Goal: Find contact information: Find contact information

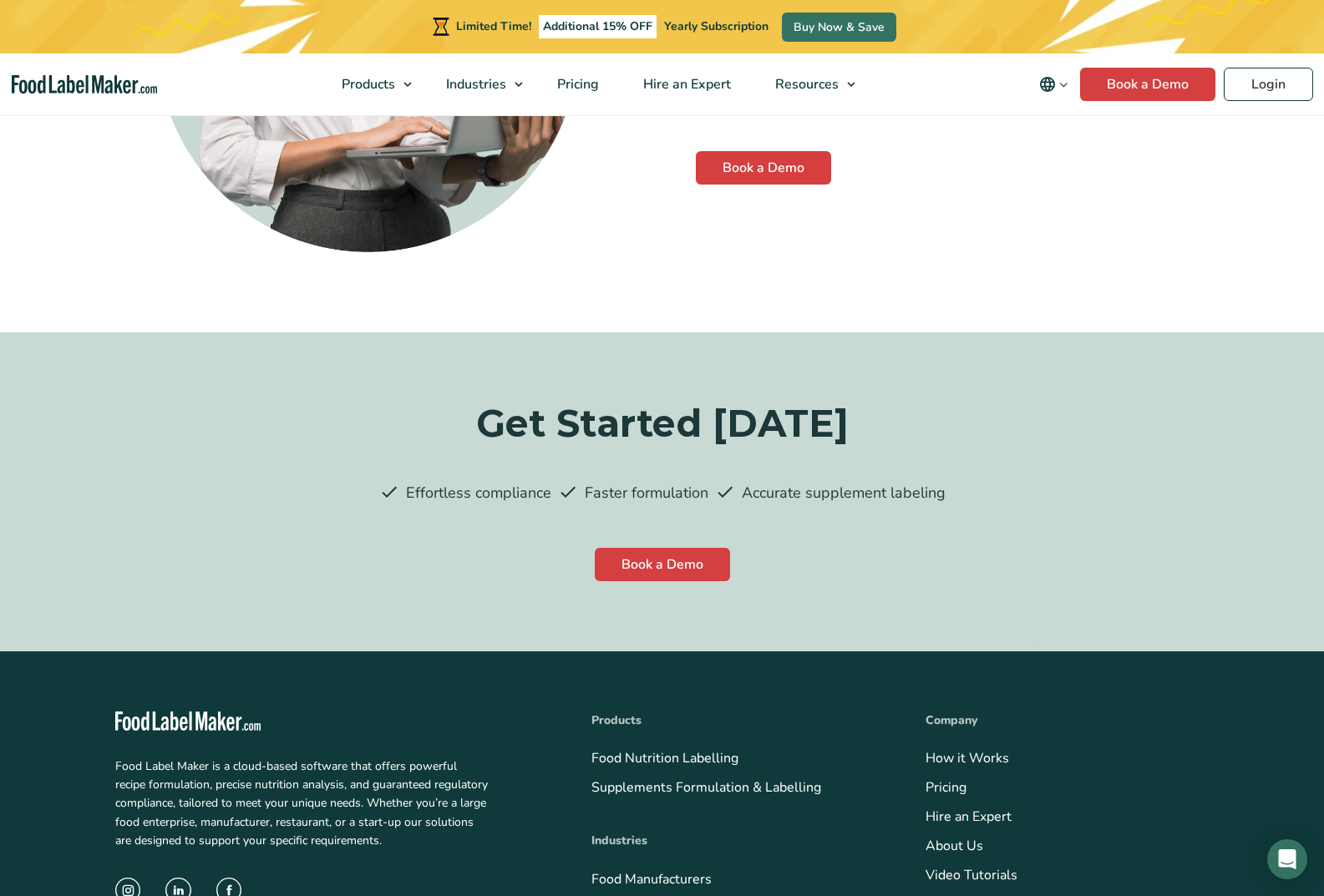
scroll to position [4568, 0]
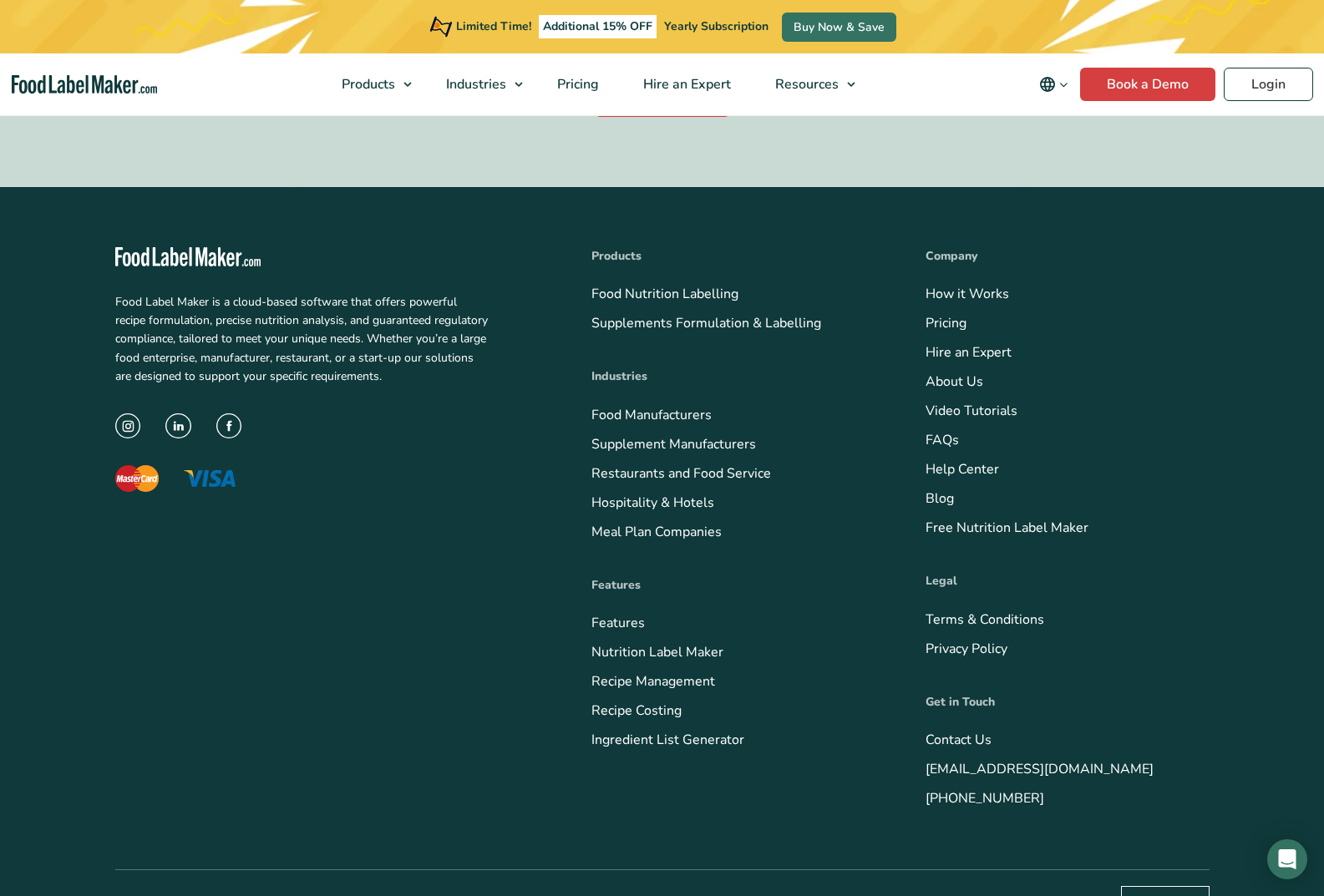
click at [925, 731] on link "Contact Us" at bounding box center [958, 740] width 66 height 18
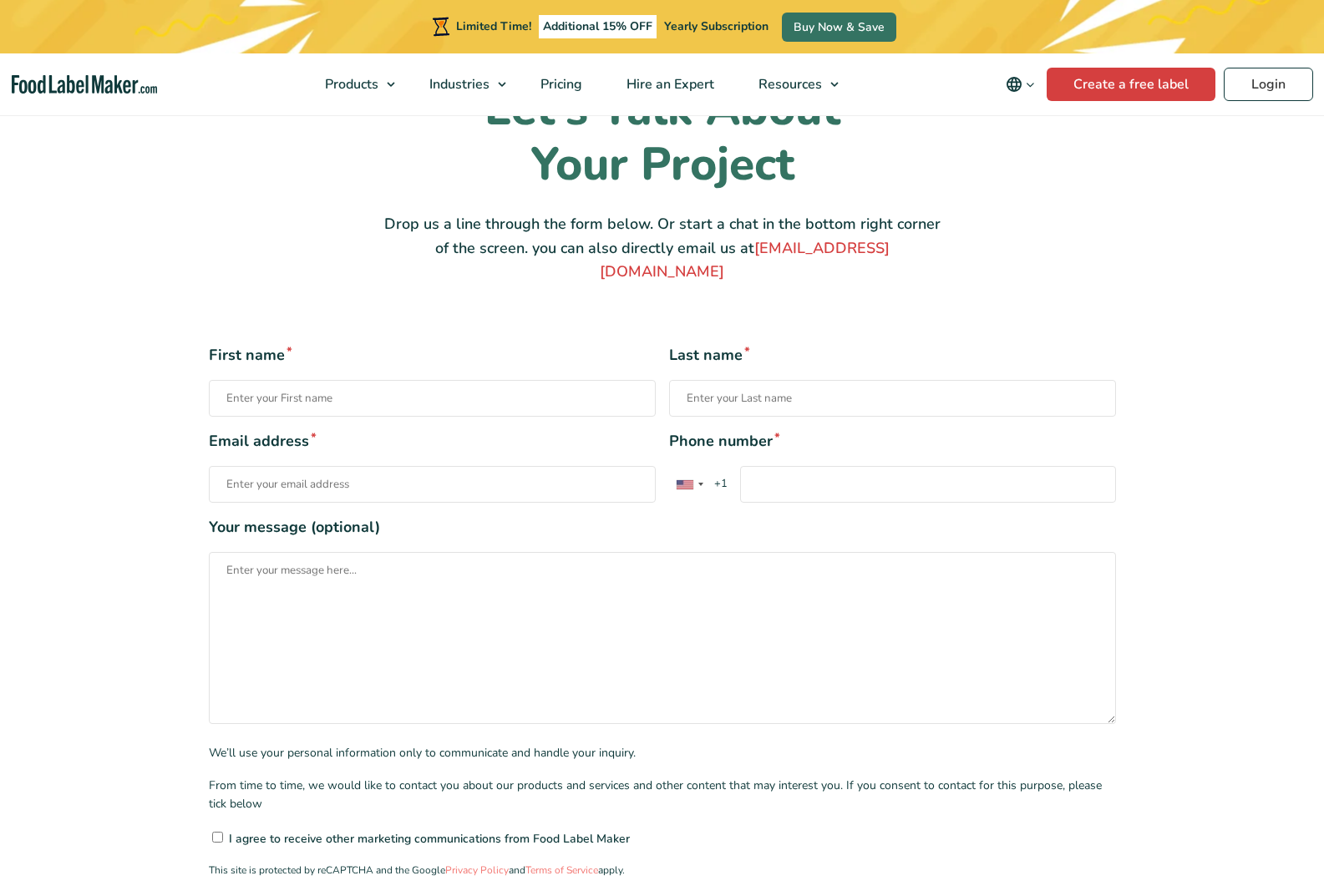
click at [212, 831] on input"] "I agree to receive other marketing communications from Food Label Maker" at bounding box center [217, 837] width 11 height 11
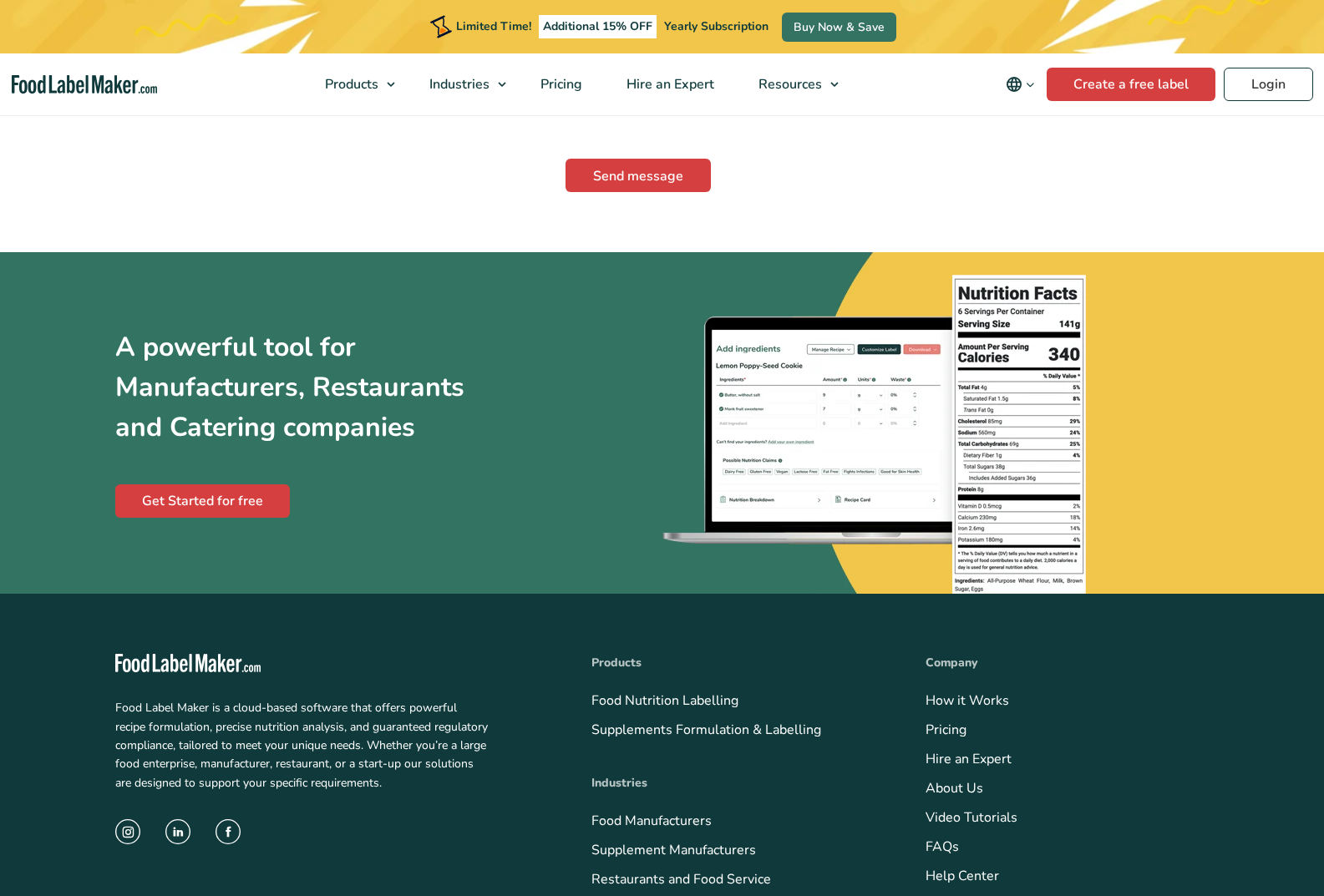
scroll to position [982, 0]
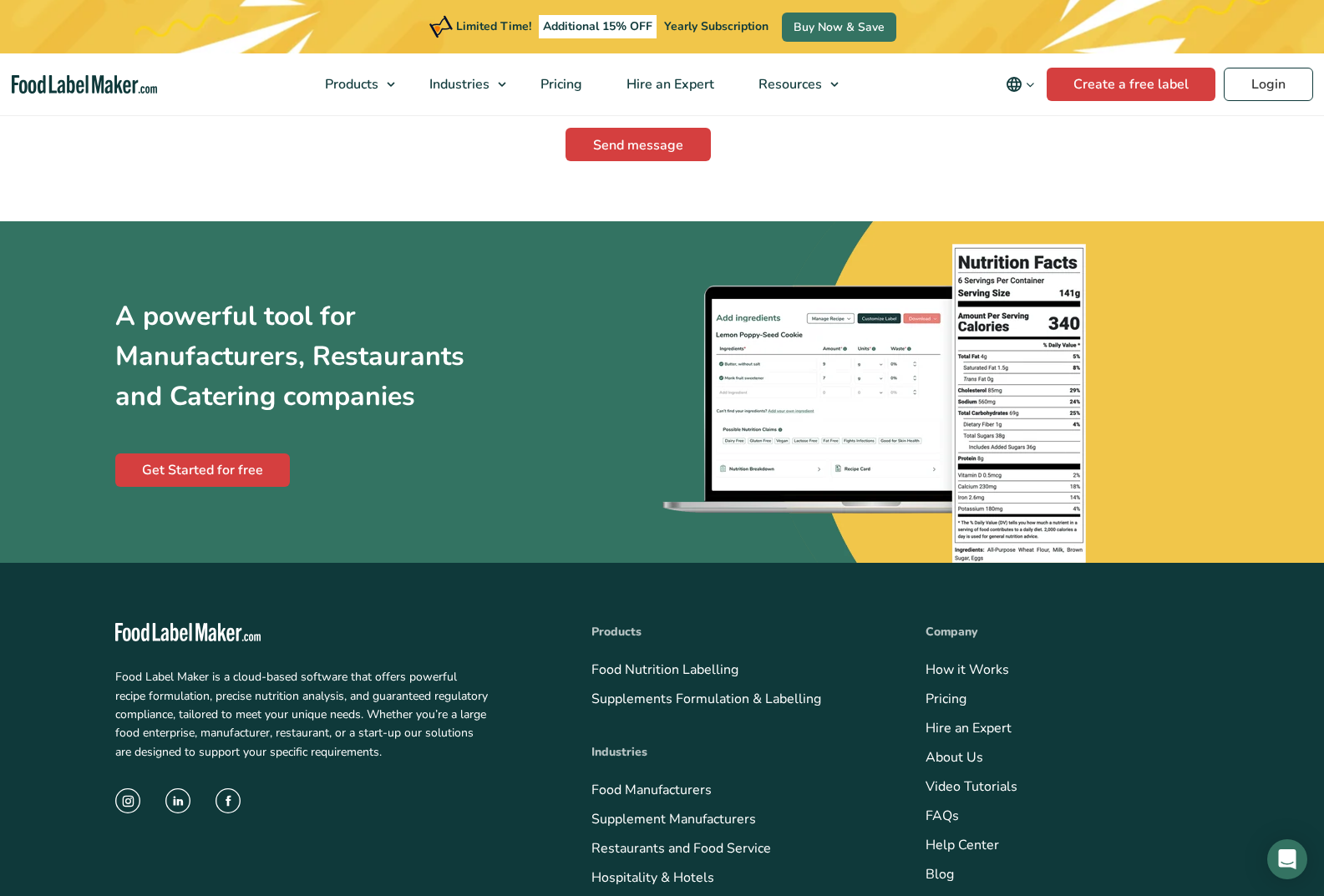
click at [212, 40] on input"] "I agree to receive other marketing communications from Food Label Maker" at bounding box center [217, 45] width 11 height 11
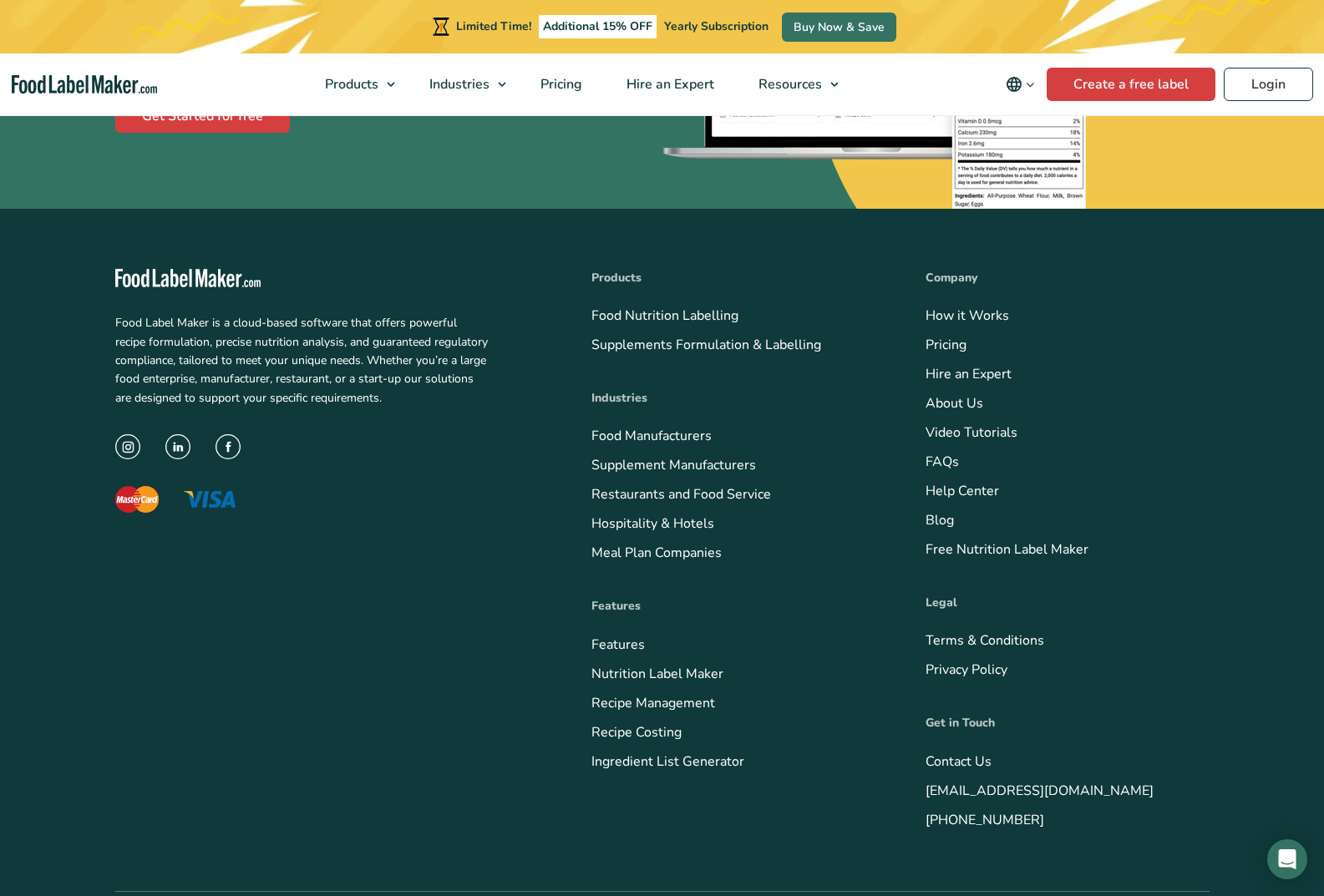
scroll to position [1380, 0]
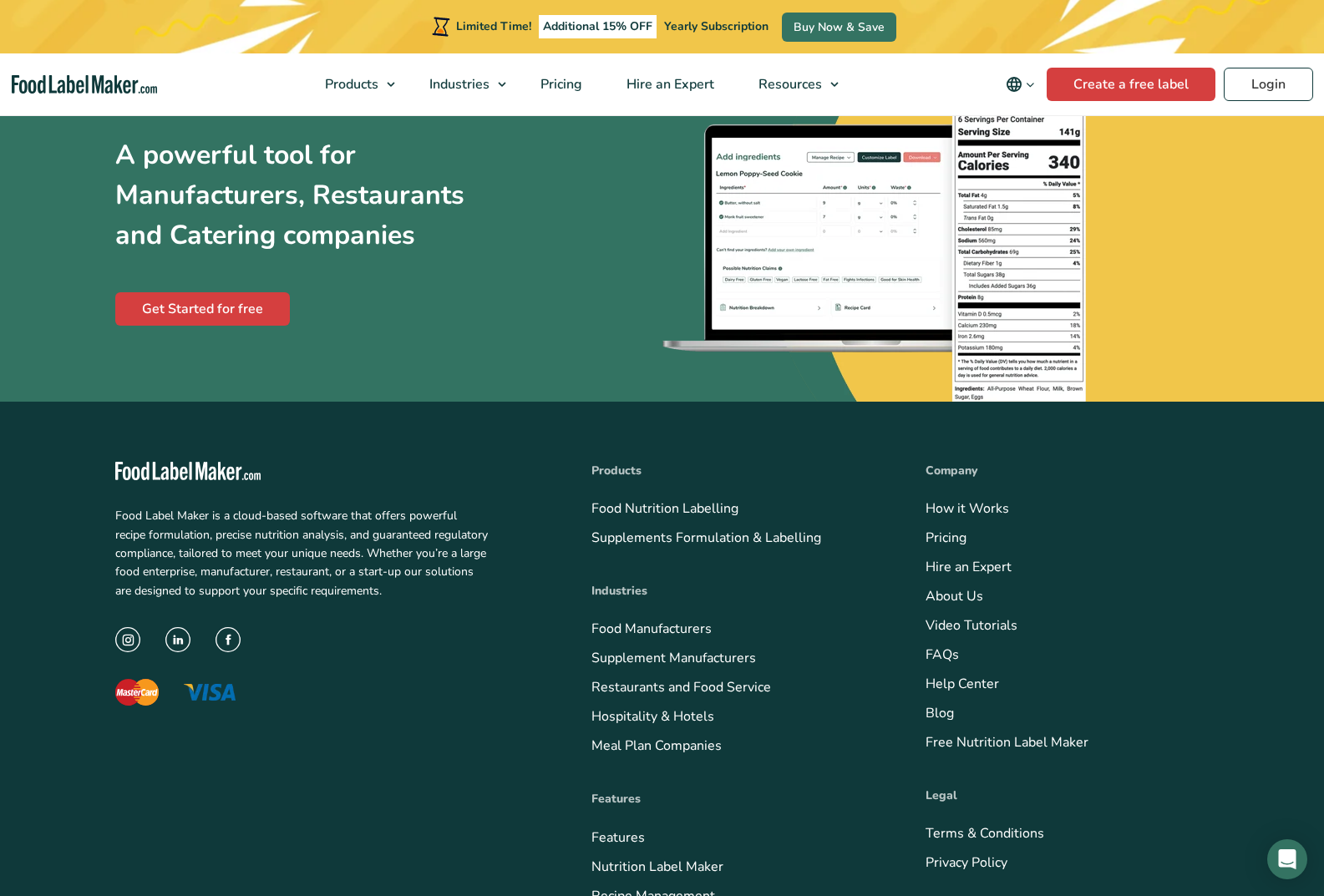
scroll to position [1113, 0]
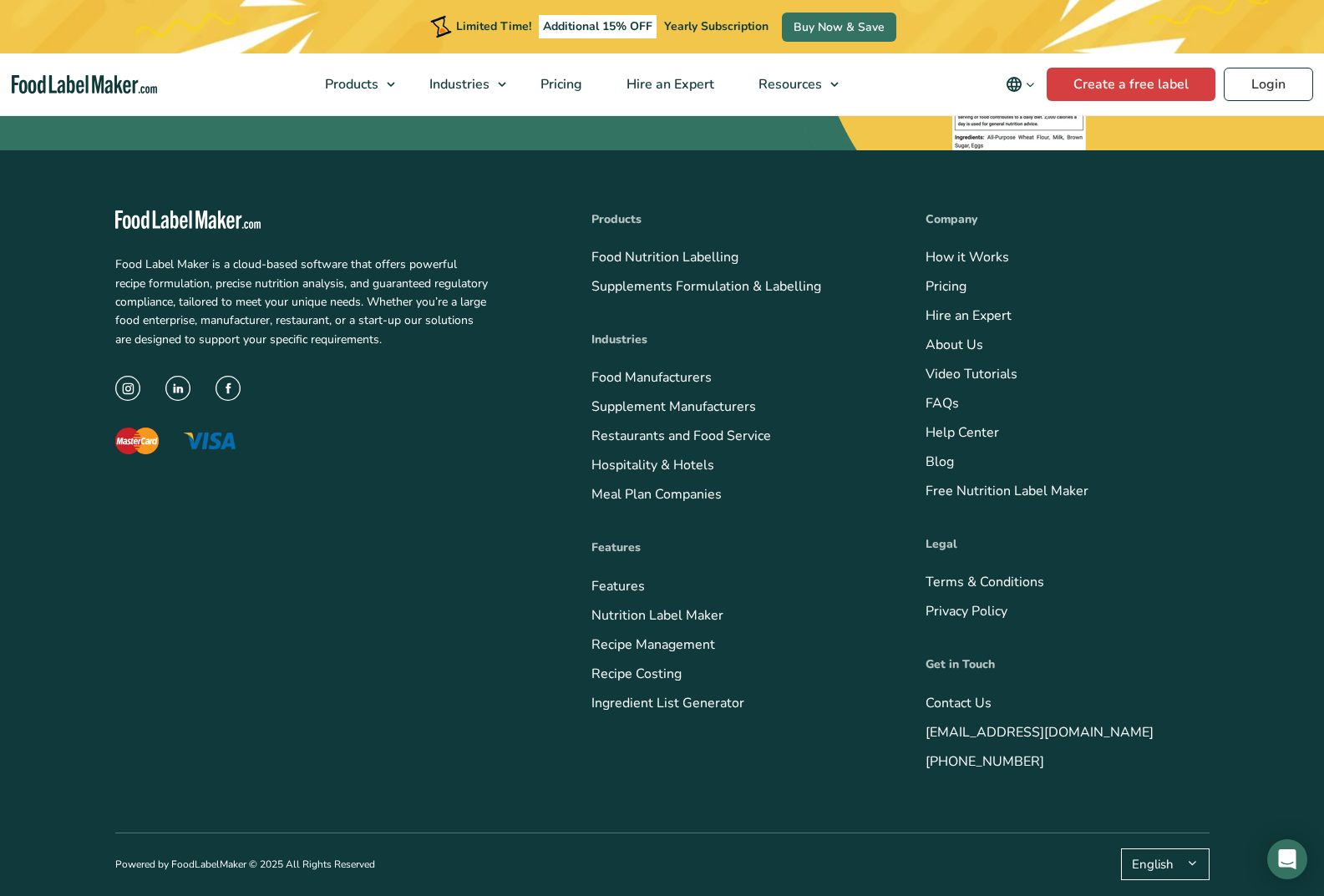
scroll to position [1478, 0]
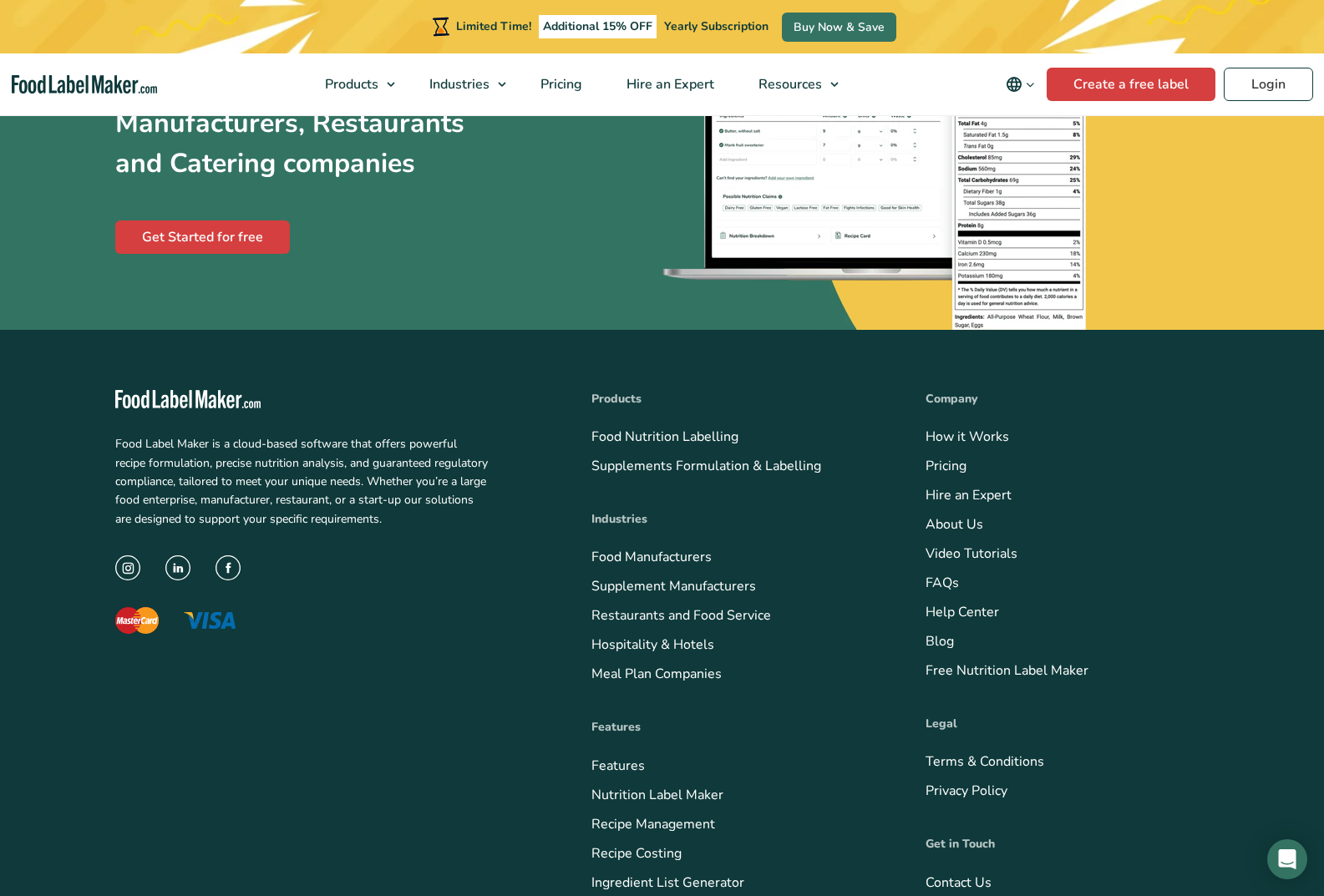
scroll to position [1150, 0]
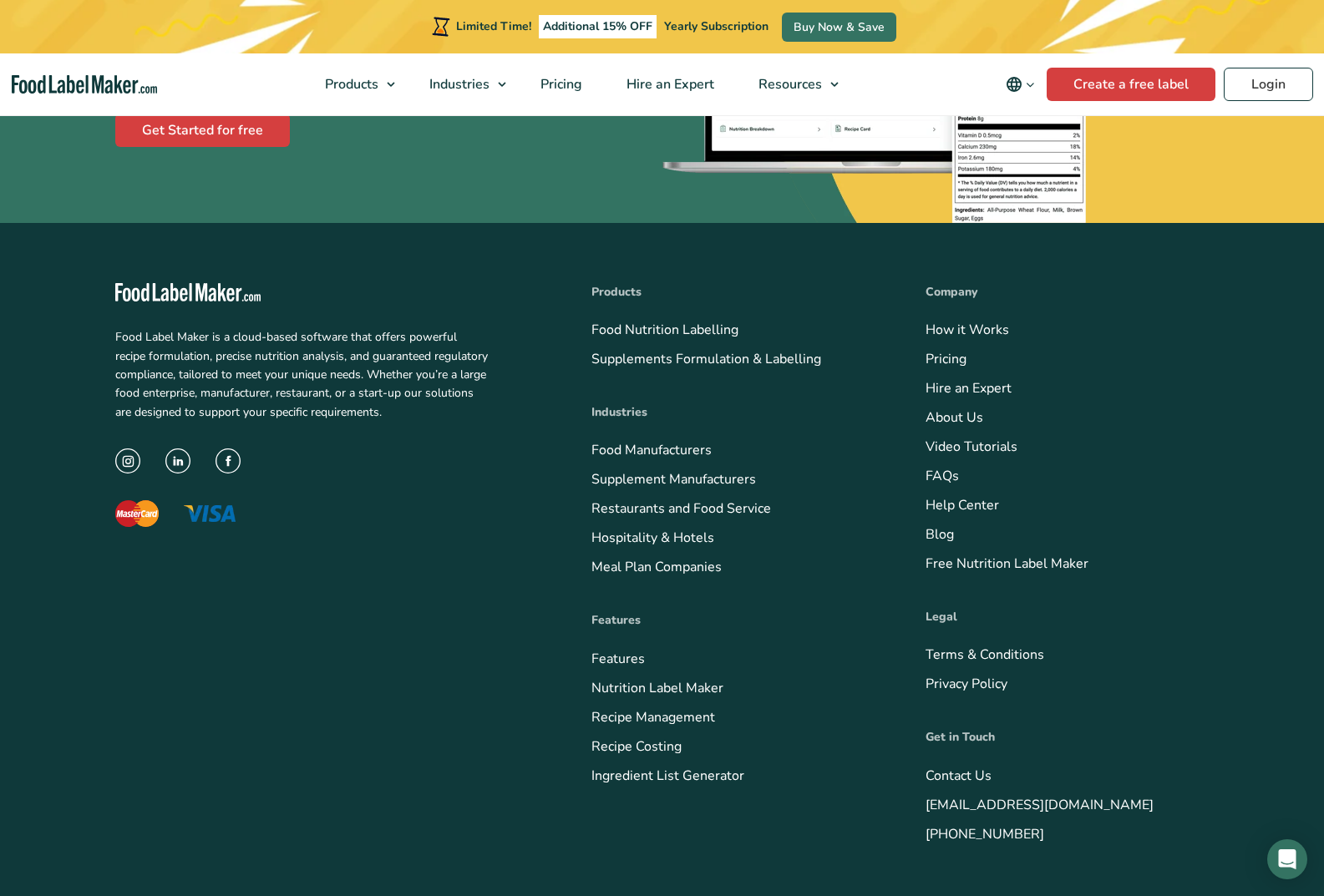
scroll to position [1391, 0]
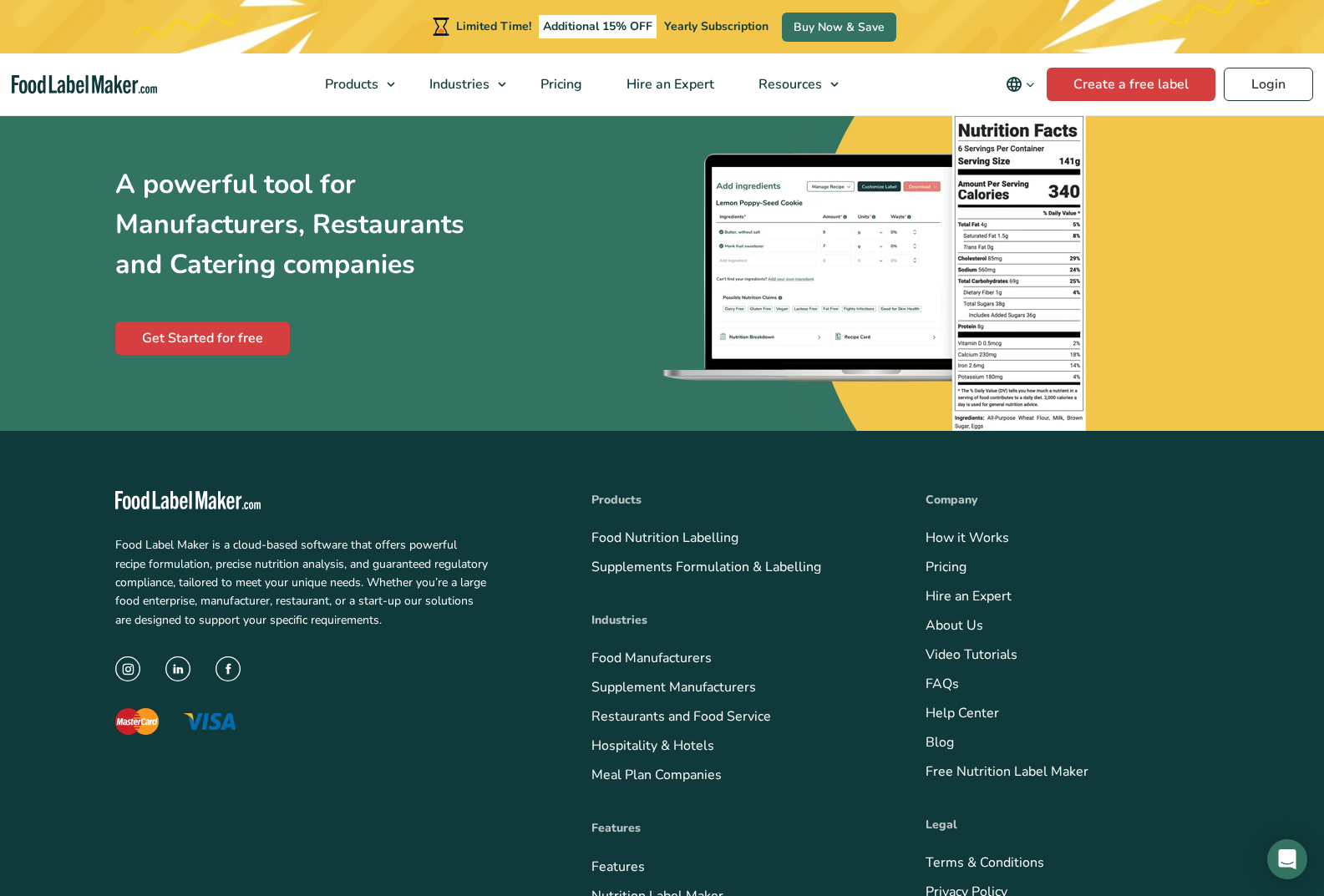
scroll to position [1059, 0]
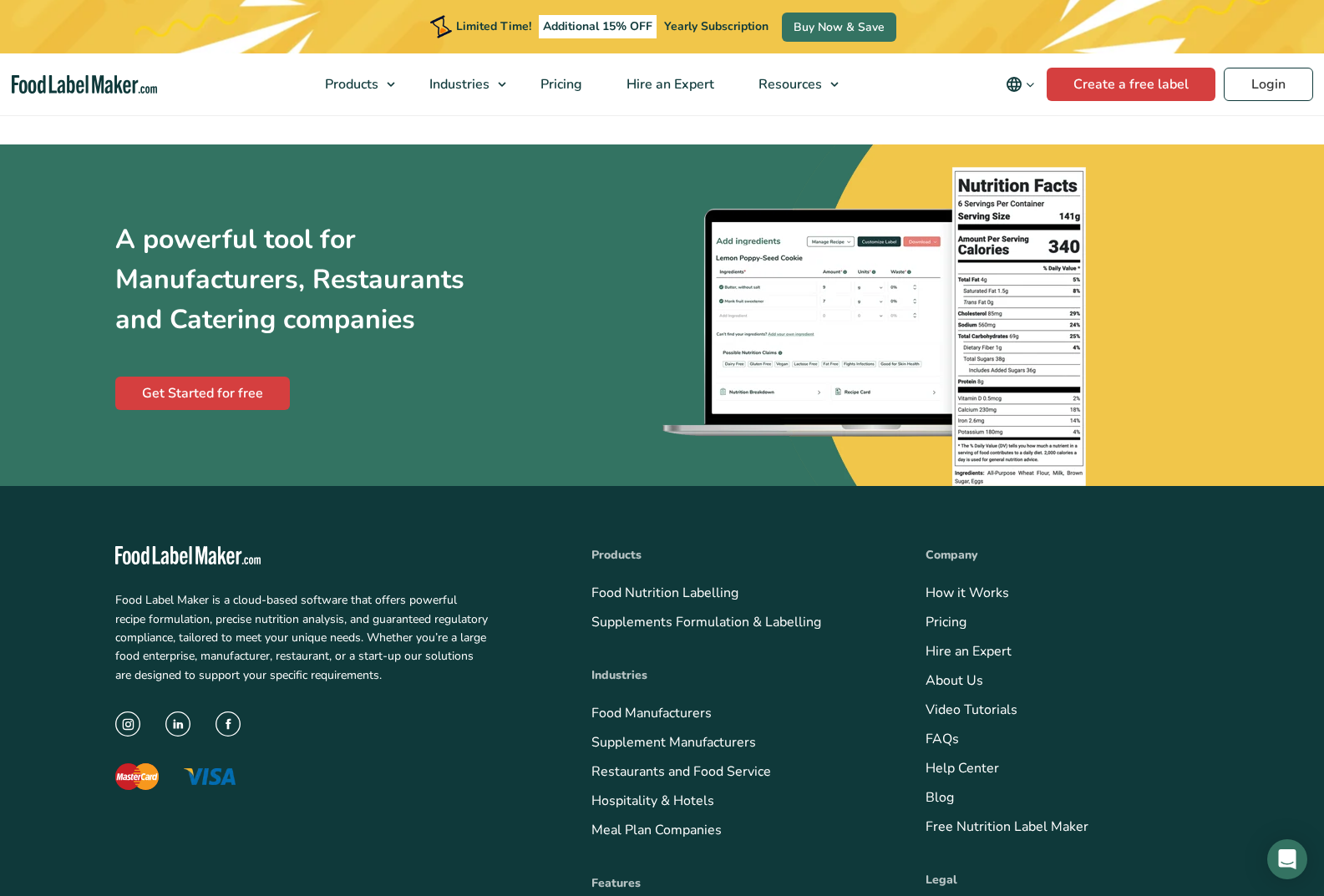
click at [694, 761] on html "Limited Time! Additional 15% OFF Yearly Subscription Buy Now & Save Products Fo…" at bounding box center [662, 86] width 1324 height 2291
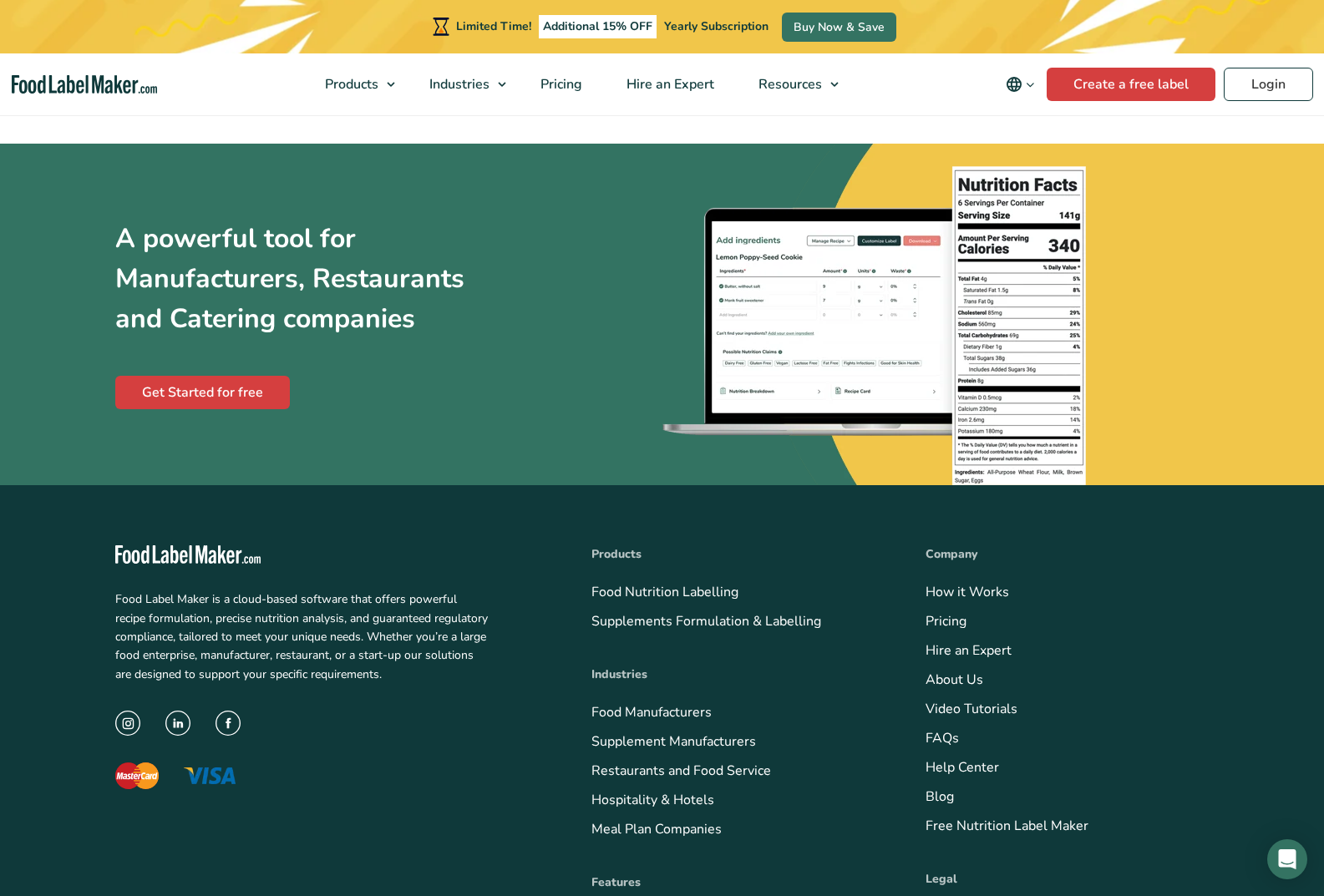
scroll to position [1104, 0]
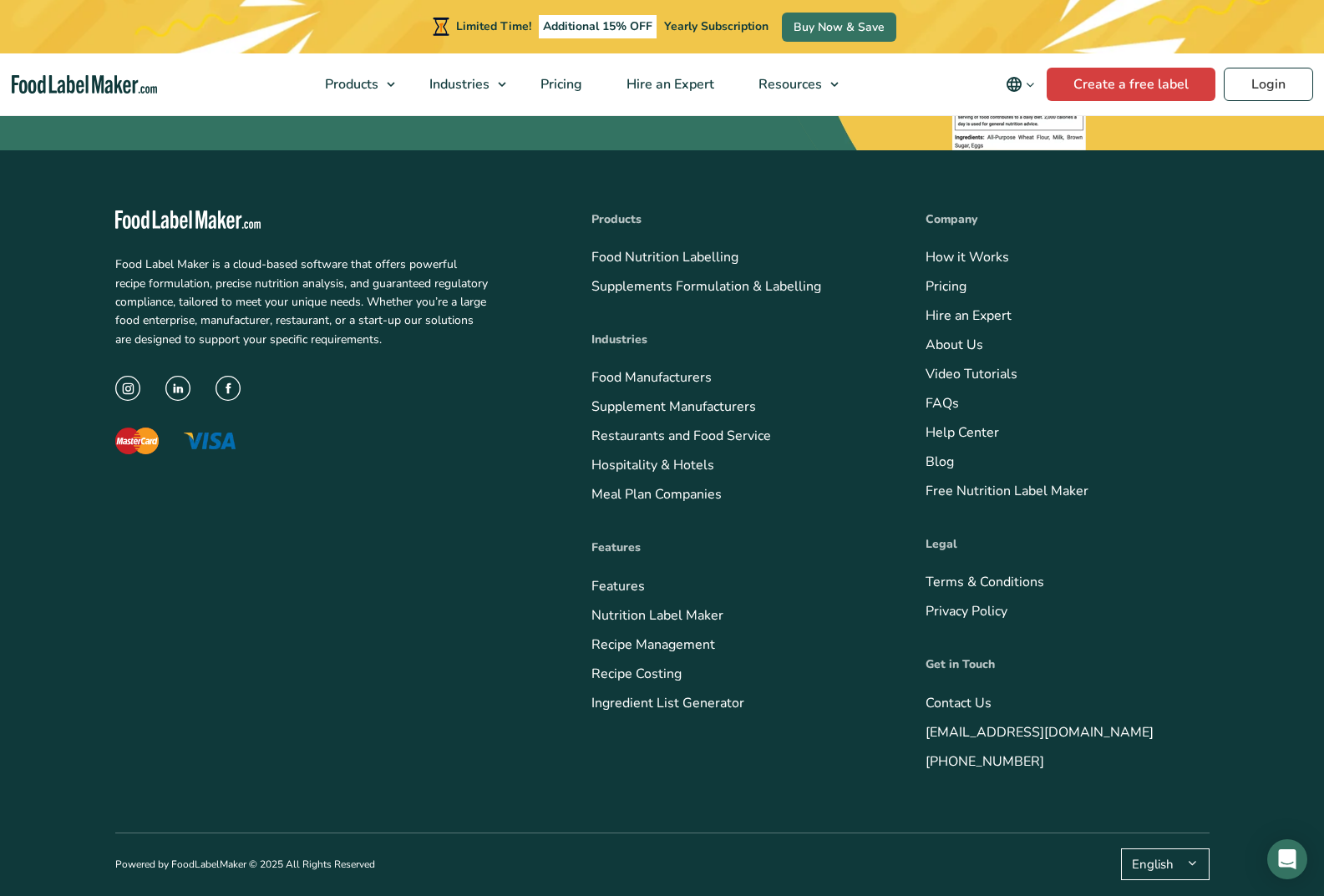
scroll to position [1548, 0]
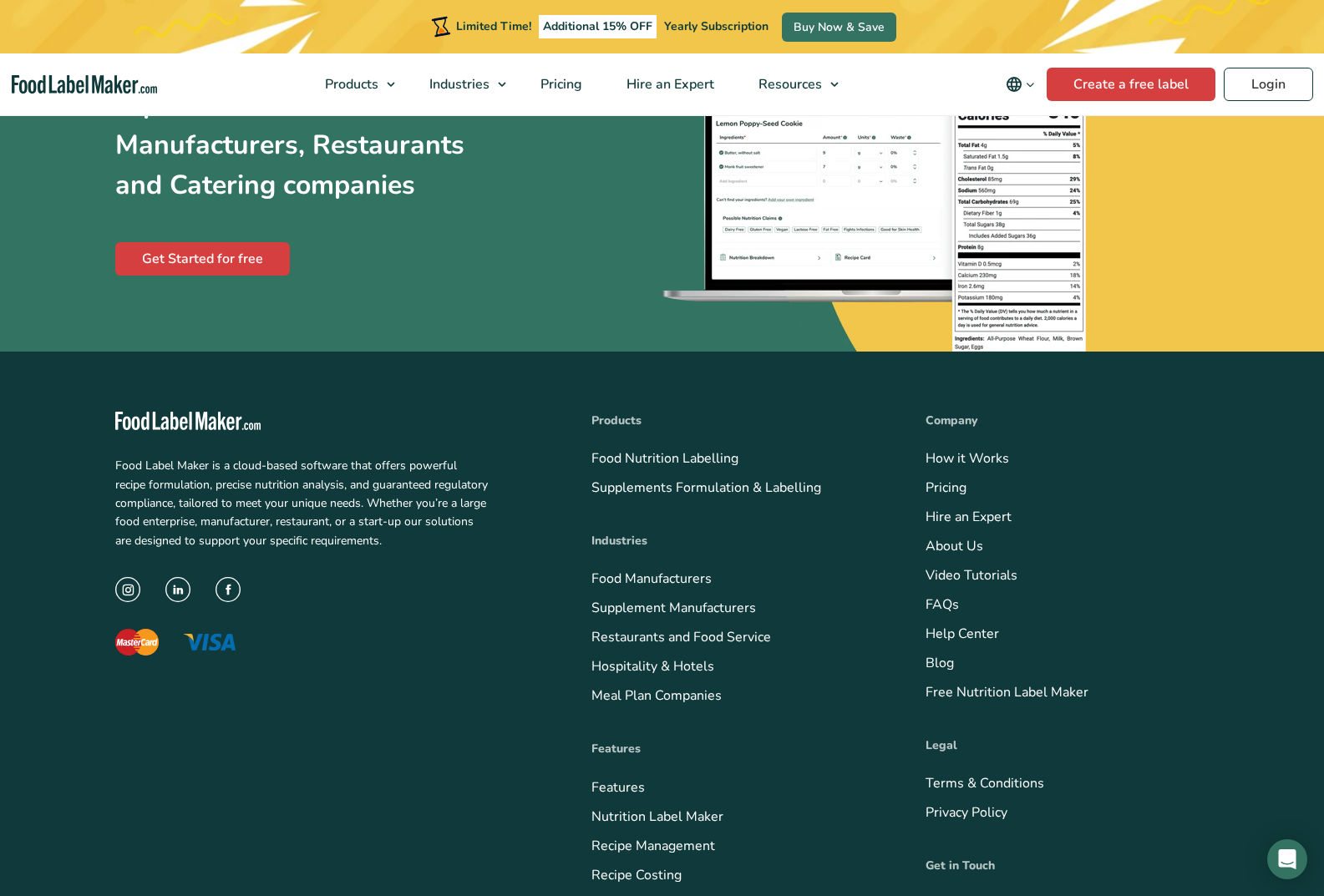
scroll to position [1134, 0]
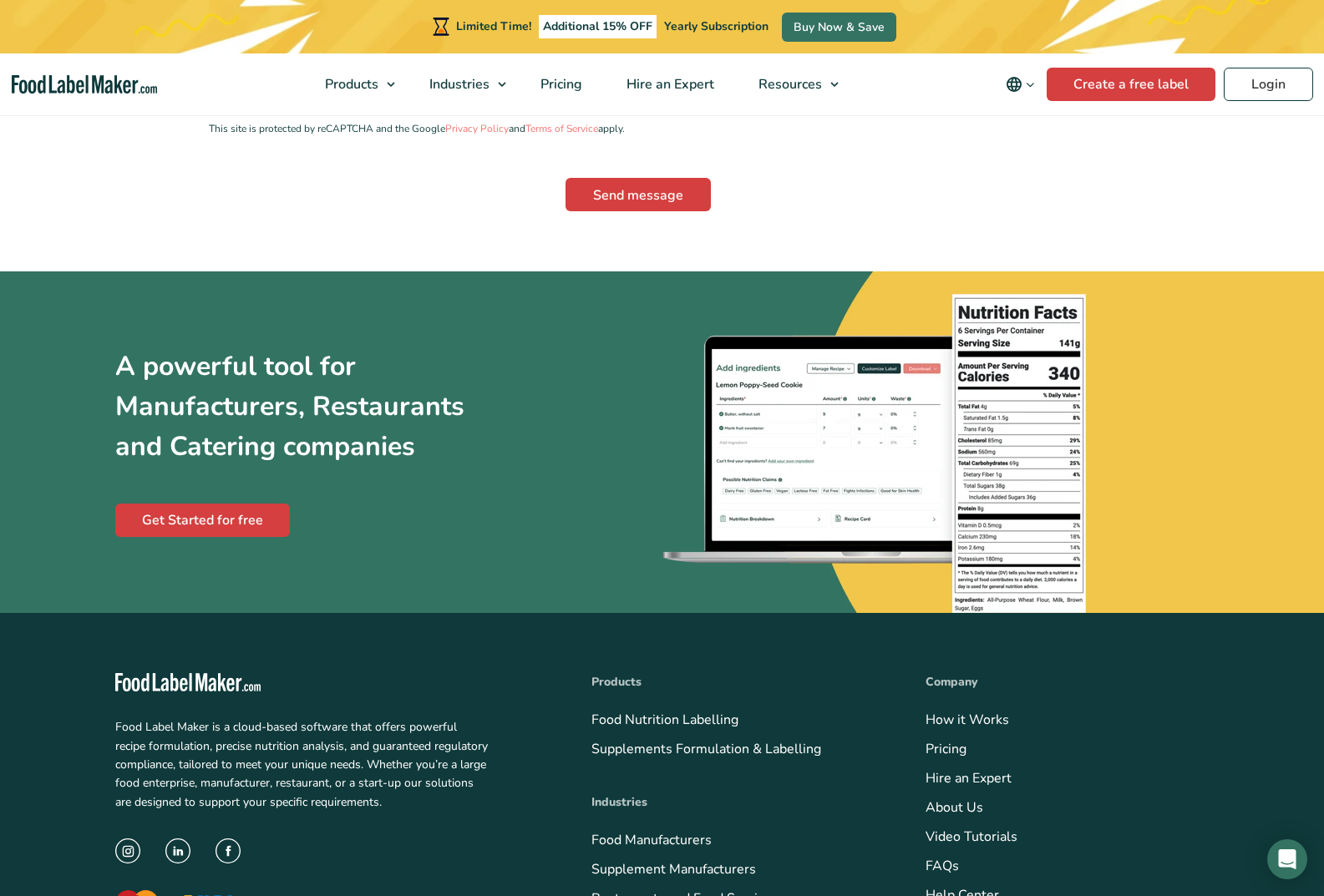
scroll to position [865, 0]
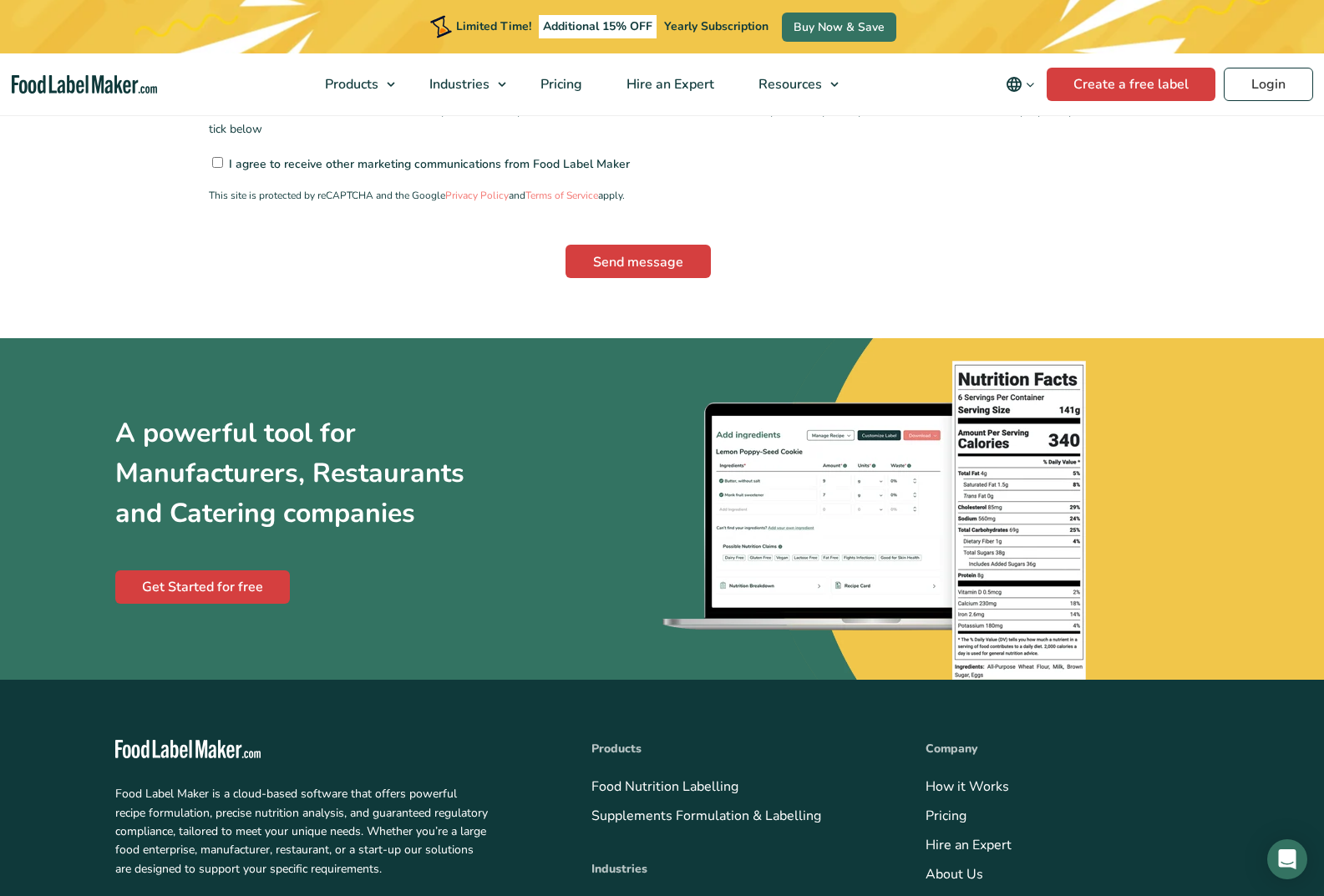
click at [212, 157] on input"] "I agree to receive other marketing communications from Food Label Maker" at bounding box center [217, 163] width 11 height 11
checkbox input"] "true"
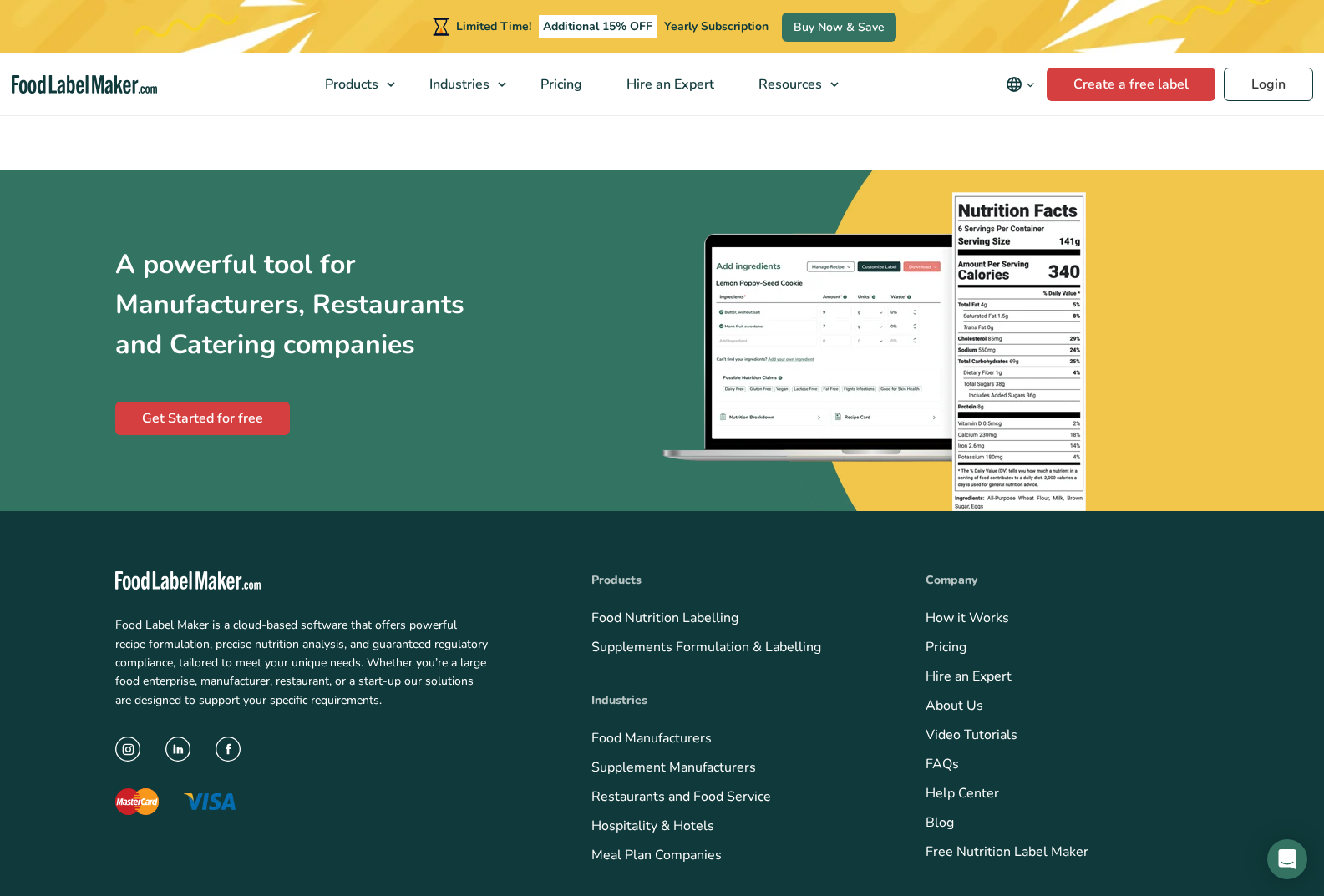
scroll to position [1090, 0]
